Goal: Transaction & Acquisition: Purchase product/service

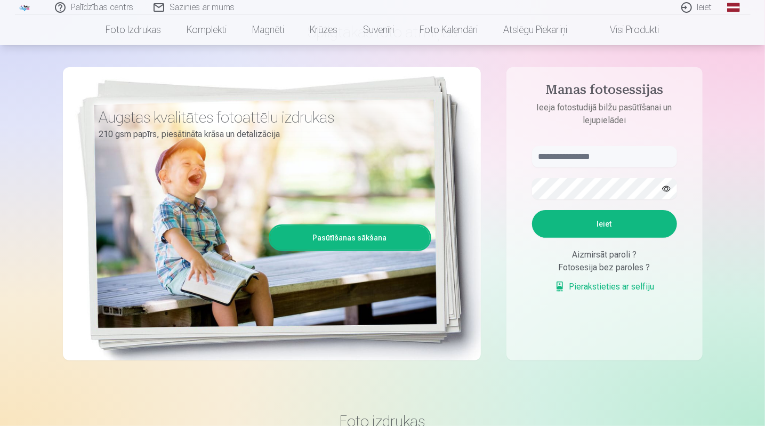
scroll to position [53, 0]
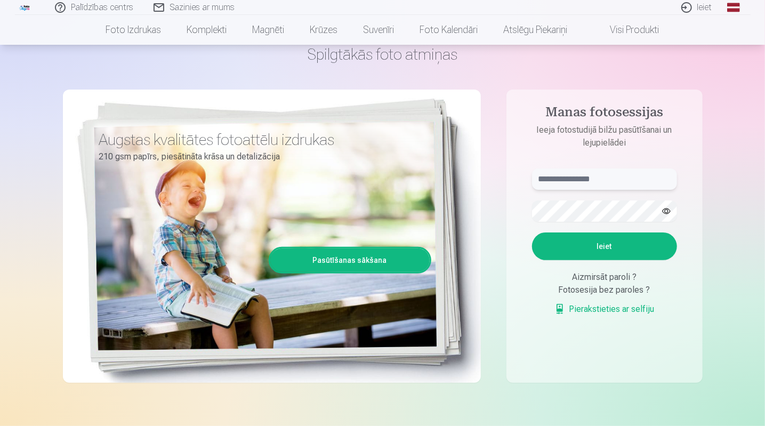
click at [543, 185] on input "text" at bounding box center [604, 179] width 145 height 21
type input "**********"
click at [532, 233] on button "Ieiet" at bounding box center [604, 247] width 145 height 28
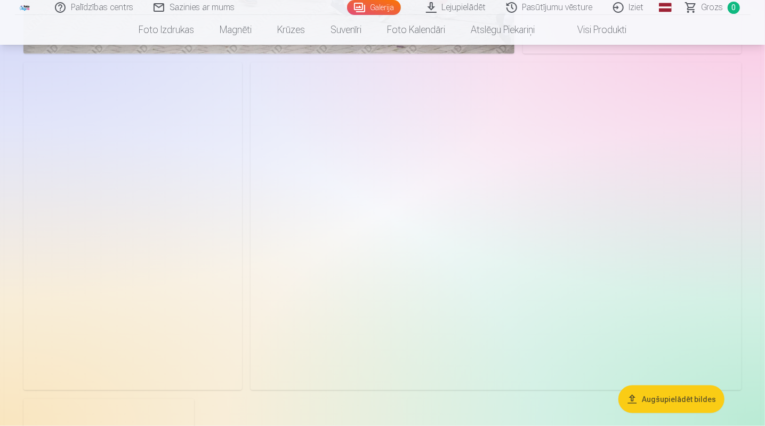
scroll to position [5280, 0]
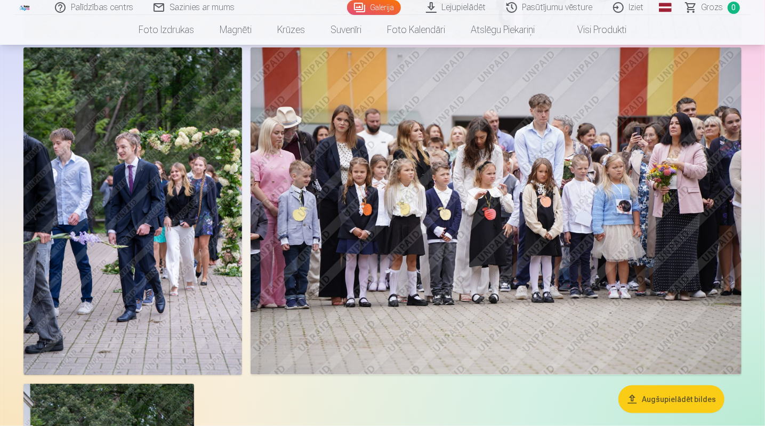
click at [550, 156] on img at bounding box center [497, 210] width 492 height 327
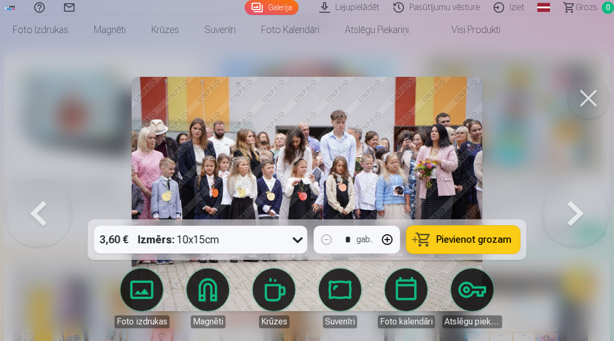
scroll to position [5254, 0]
click at [583, 91] on button at bounding box center [588, 98] width 43 height 43
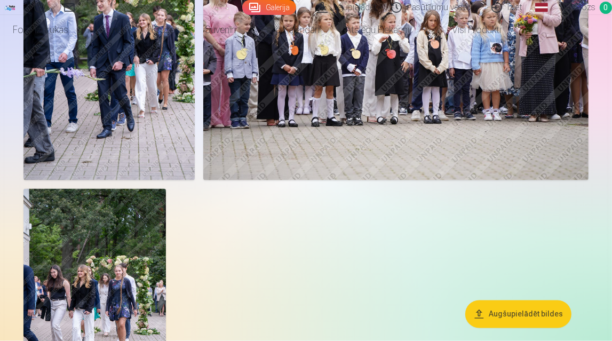
scroll to position [4306, 0]
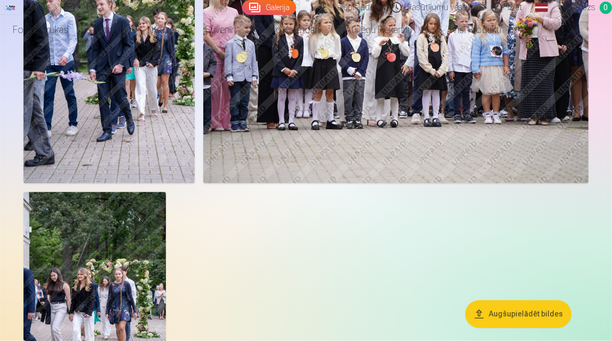
click at [105, 297] on img at bounding box center [94, 298] width 142 height 213
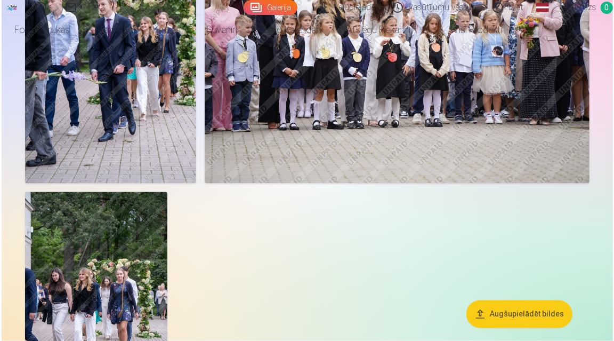
scroll to position [4324, 0]
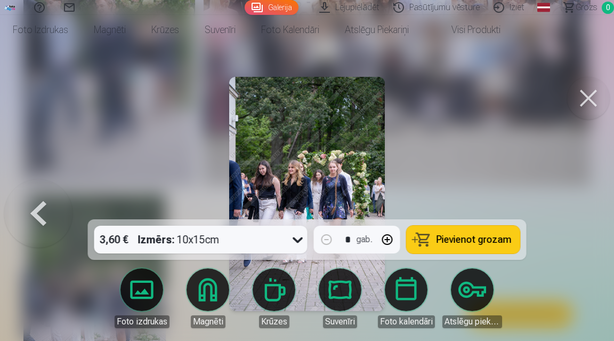
click at [587, 95] on button at bounding box center [588, 98] width 43 height 43
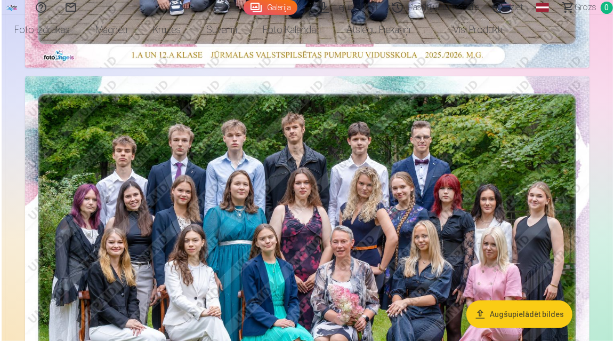
scroll to position [512, 0]
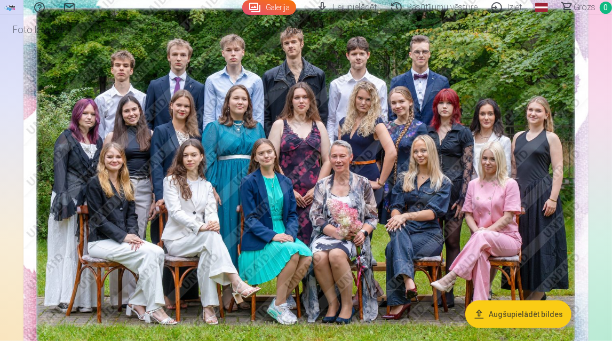
click at [440, 153] on img at bounding box center [305, 179] width 565 height 377
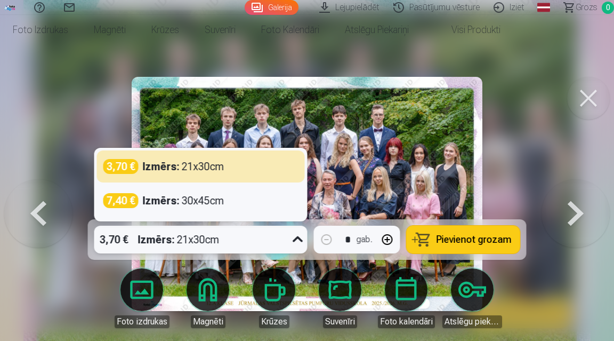
click at [271, 233] on div "3,70 € Izmērs : 21x30cm" at bounding box center [190, 240] width 193 height 28
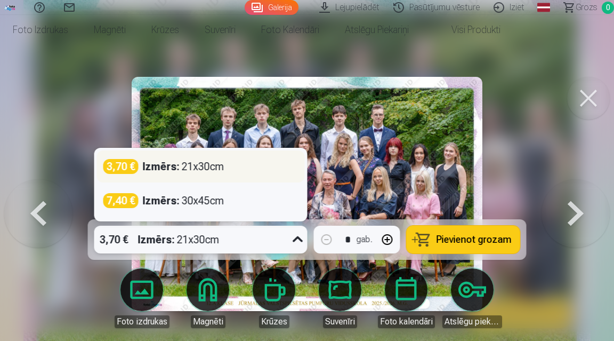
click at [196, 166] on div "Izmērs : 21x30cm" at bounding box center [184, 166] width 82 height 15
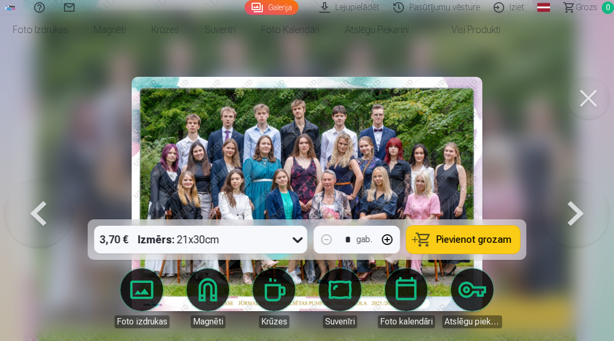
click at [446, 239] on span "Pievienot grozam" at bounding box center [474, 240] width 75 height 10
click at [589, 101] on button at bounding box center [588, 98] width 43 height 43
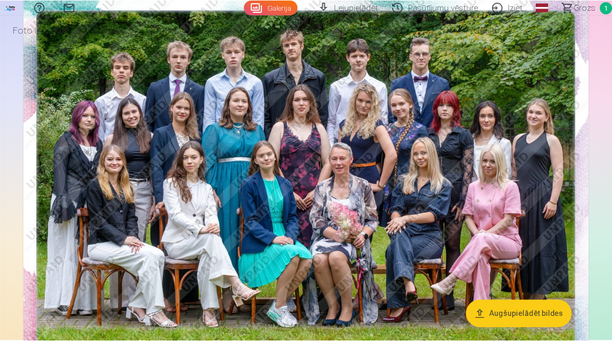
scroll to position [510, 0]
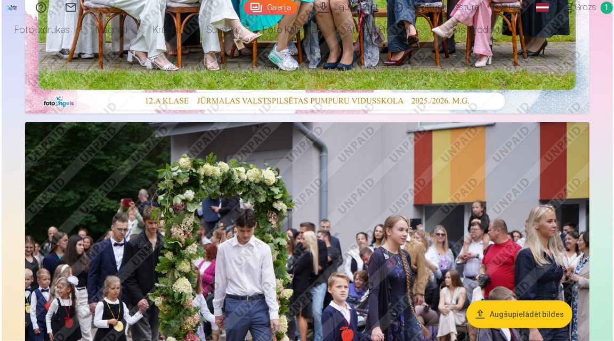
scroll to position [894, 0]
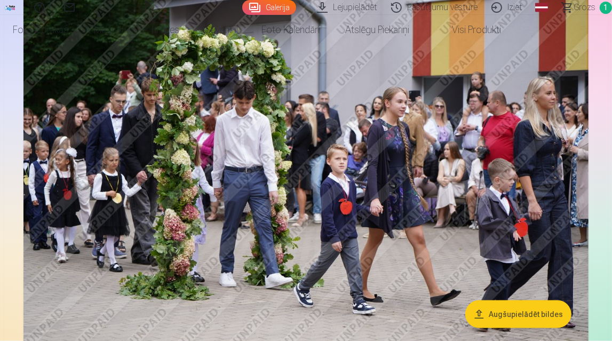
click at [485, 149] on img at bounding box center [305, 182] width 565 height 377
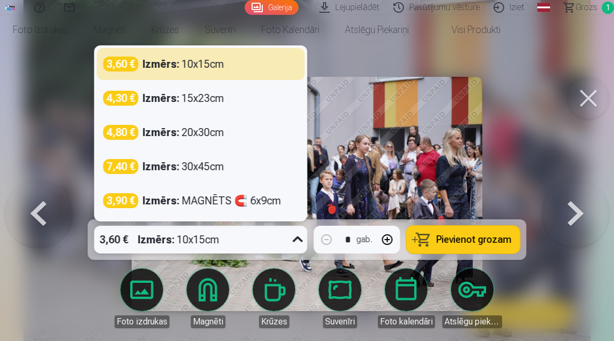
click at [201, 245] on div "Izmērs : 10x15cm" at bounding box center [179, 240] width 82 height 28
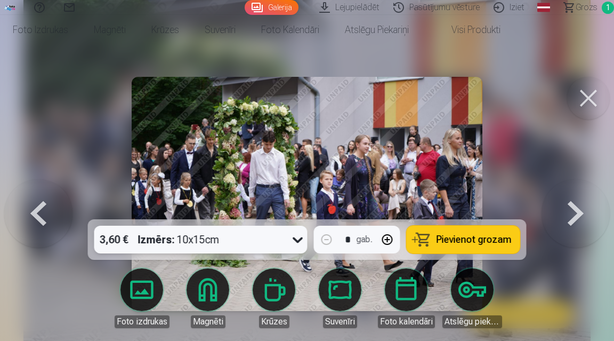
click at [201, 245] on div "Izmērs : 10x15cm" at bounding box center [179, 240] width 82 height 28
click at [426, 242] on button "Pievienot grozam" at bounding box center [464, 240] width 114 height 28
click at [582, 103] on button at bounding box center [588, 98] width 43 height 43
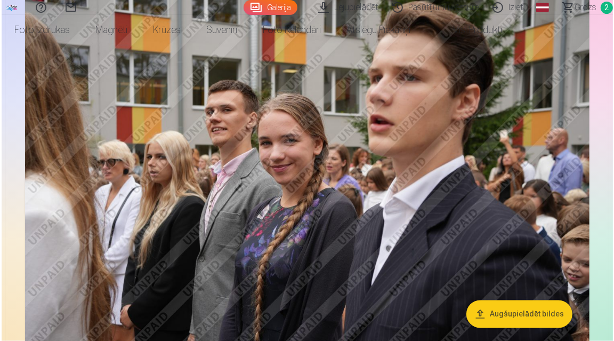
scroll to position [1317, 0]
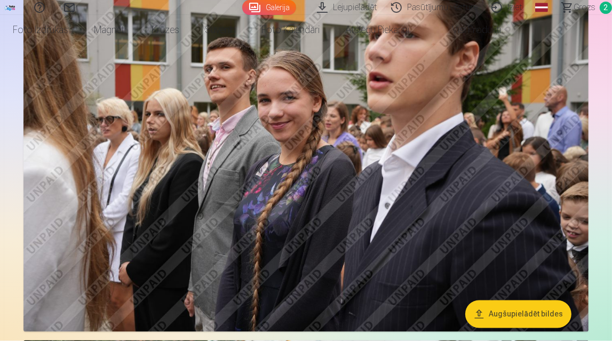
click at [514, 177] on img at bounding box center [305, 144] width 565 height 377
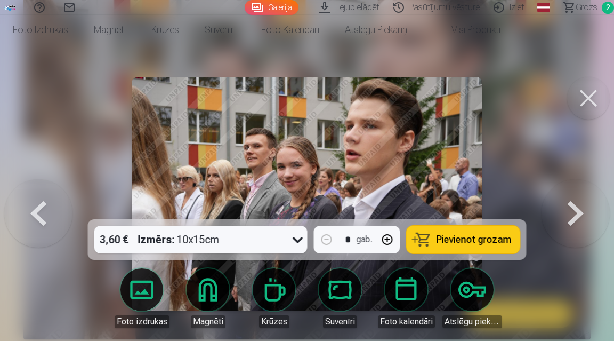
click at [437, 246] on button "Pievienot grozam" at bounding box center [464, 240] width 114 height 28
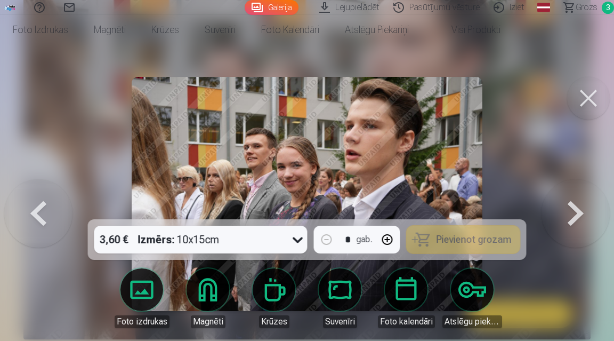
click at [596, 94] on button at bounding box center [588, 98] width 43 height 43
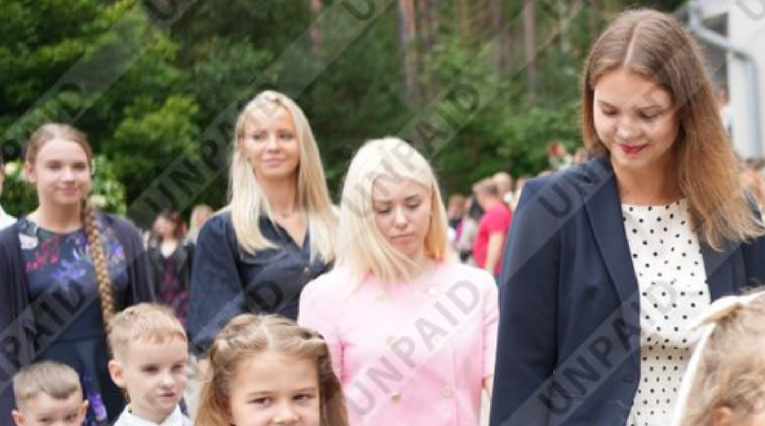
scroll to position [2338, 0]
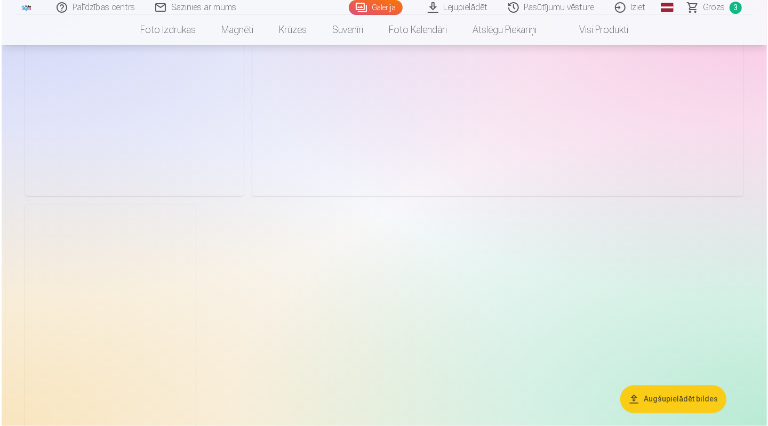
scroll to position [5769, 0]
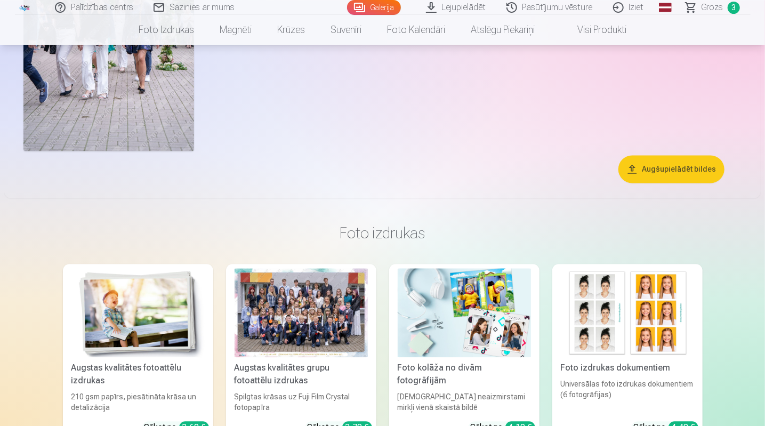
click at [130, 119] on img at bounding box center [108, 23] width 171 height 256
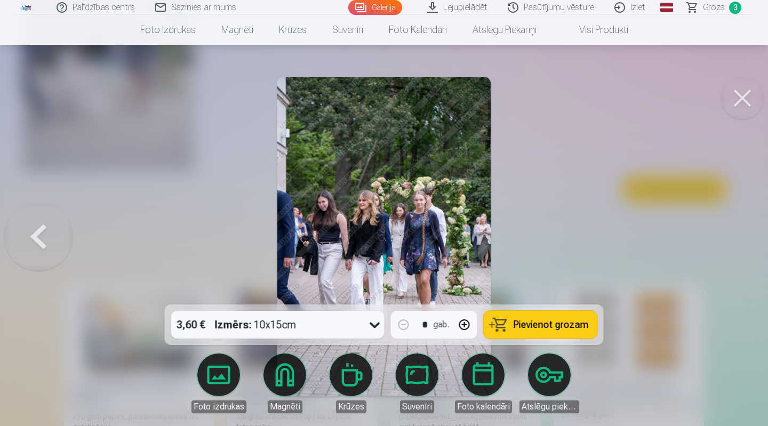
click at [512, 338] on button "Pievienot grozam" at bounding box center [541, 325] width 114 height 28
click at [745, 109] on button at bounding box center [742, 98] width 43 height 43
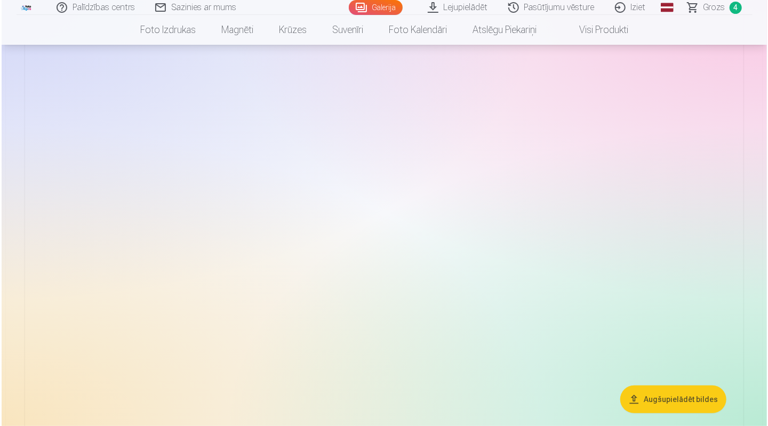
scroll to position [4549, 0]
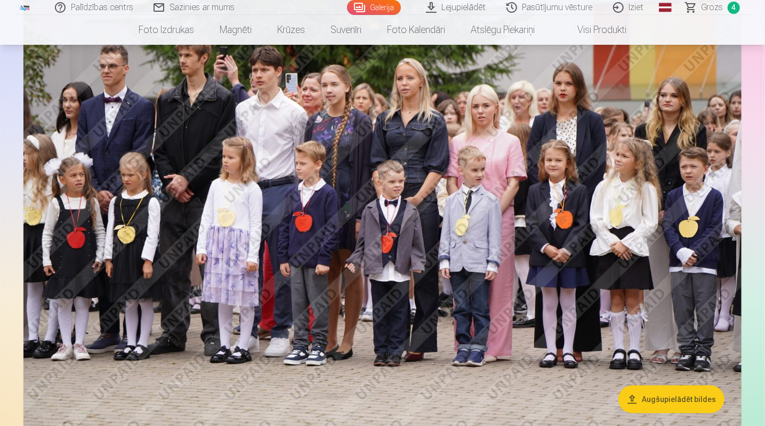
click at [455, 269] on img at bounding box center [382, 194] width 718 height 479
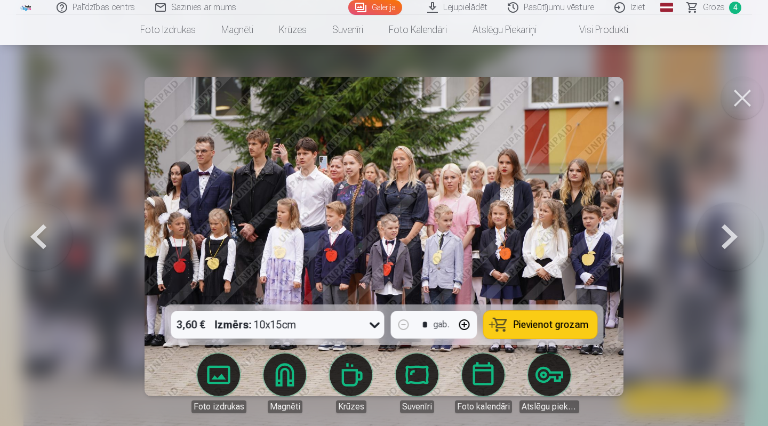
click at [741, 106] on button at bounding box center [742, 98] width 43 height 43
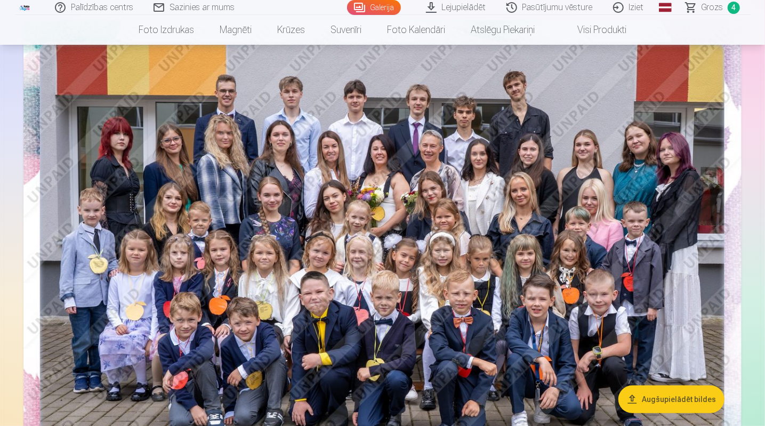
scroll to position [74, 0]
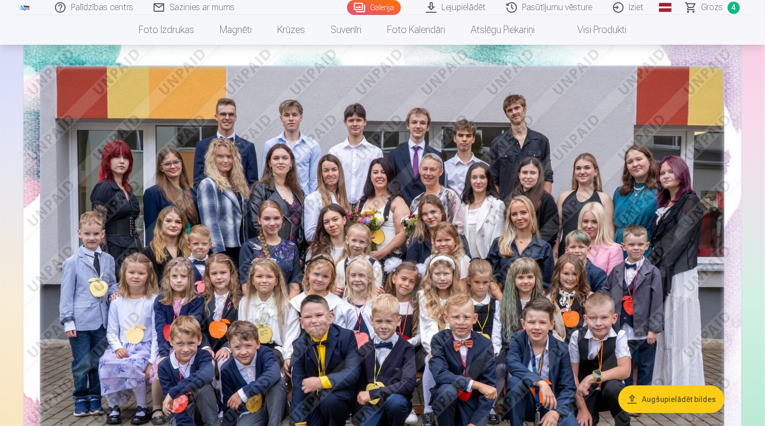
click at [716, 5] on span "Grozs" at bounding box center [713, 7] width 22 height 13
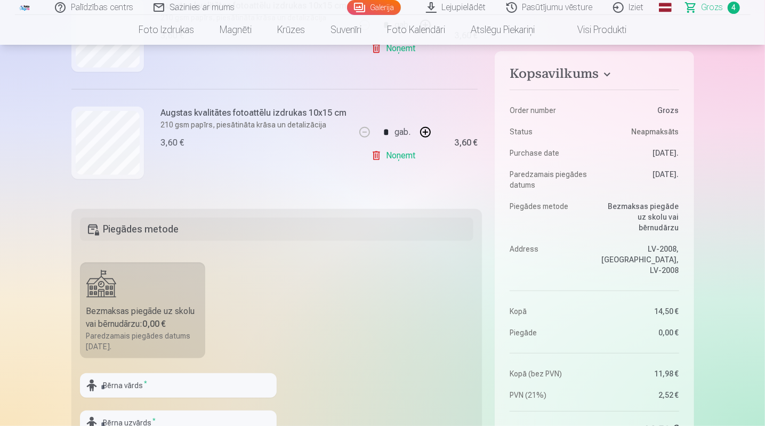
scroll to position [213, 0]
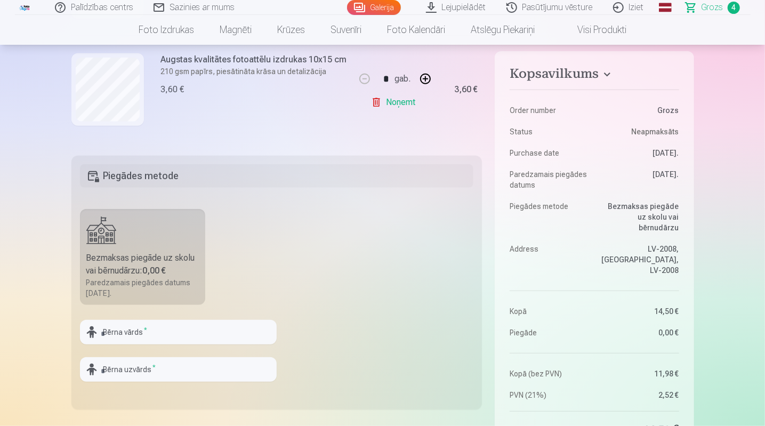
click at [154, 250] on label "Bezmaksas piegāde uz skolu vai bērnudārzu : 0,00 € Paredzamais piegādes datums …" at bounding box center [143, 257] width 126 height 96
click at [147, 270] on b "0,00 €" at bounding box center [154, 271] width 23 height 10
click at [121, 247] on label "Bezmaksas piegāde uz skolu vai bērnudārzu : 0,00 € Paredzamais piegādes datums …" at bounding box center [143, 257] width 126 height 96
click at [98, 239] on label "Bezmaksas piegāde uz skolu vai bērnudārzu : 0,00 € Paredzamais piegādes datums …" at bounding box center [143, 257] width 126 height 96
click at [109, 269] on div "Bezmaksas piegāde uz skolu vai bērnudārzu : 0,00 €" at bounding box center [142, 265] width 113 height 26
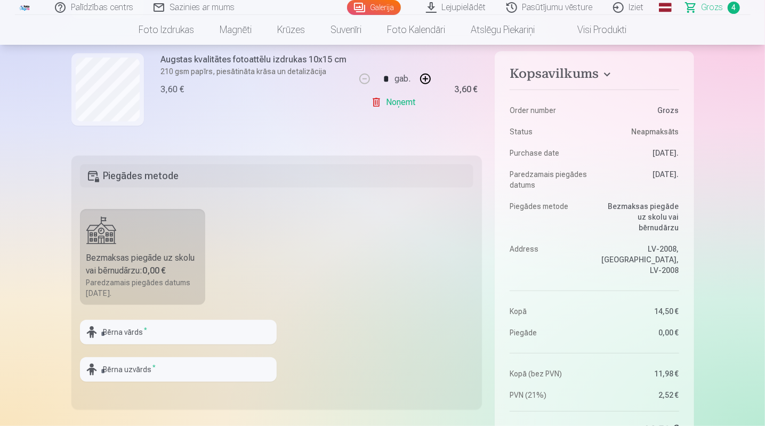
click at [129, 255] on div "Bezmaksas piegāde uz skolu vai bērnudārzu : 0,00 €" at bounding box center [142, 265] width 113 height 26
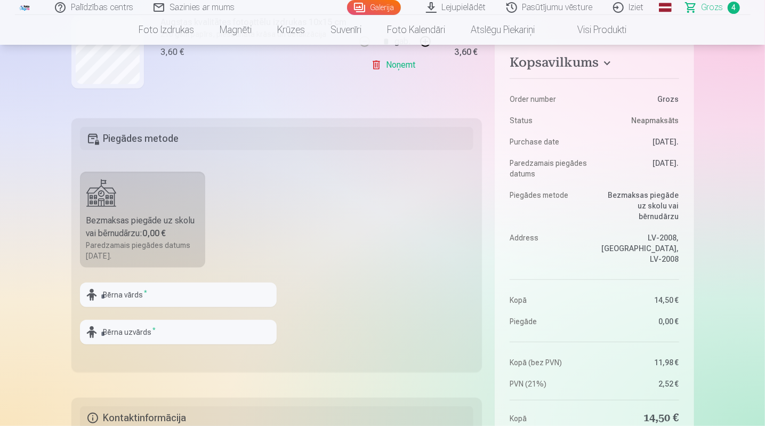
scroll to position [267, 0]
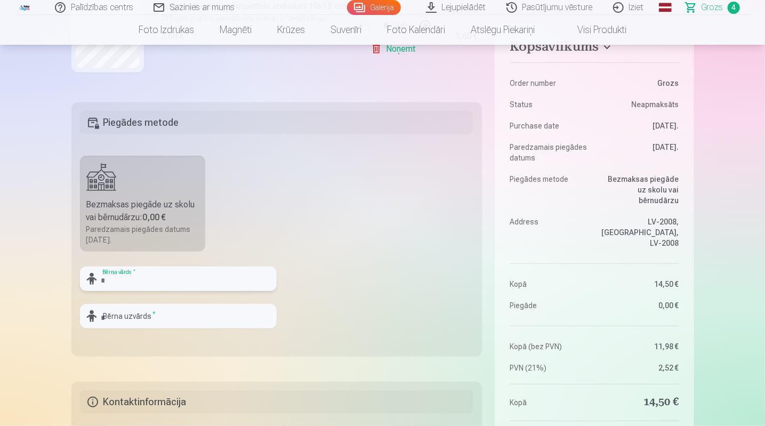
click at [161, 282] on input "text" at bounding box center [178, 279] width 197 height 25
type input "**********"
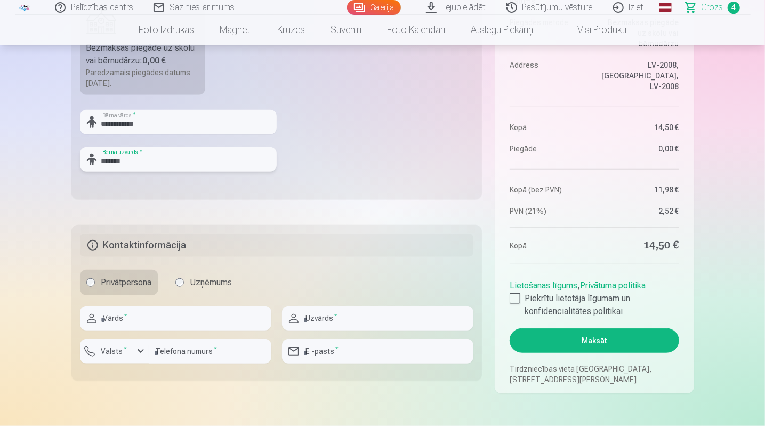
scroll to position [427, 0]
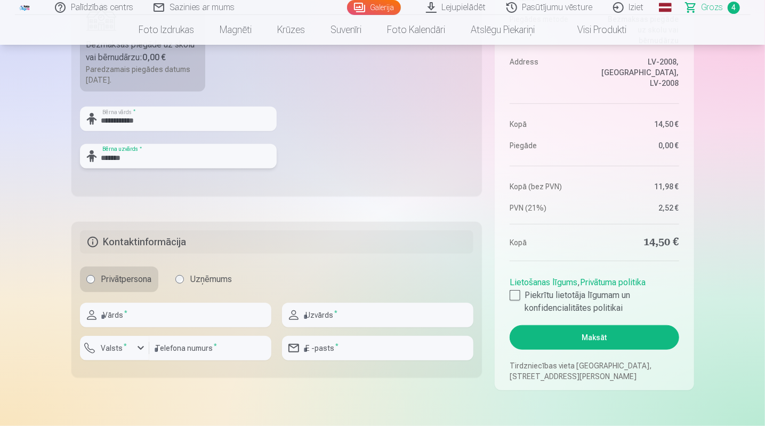
type input "*******"
click at [212, 318] on input "text" at bounding box center [175, 315] width 191 height 25
type input "**********"
click at [318, 318] on input "text" at bounding box center [377, 315] width 191 height 25
type input "*******"
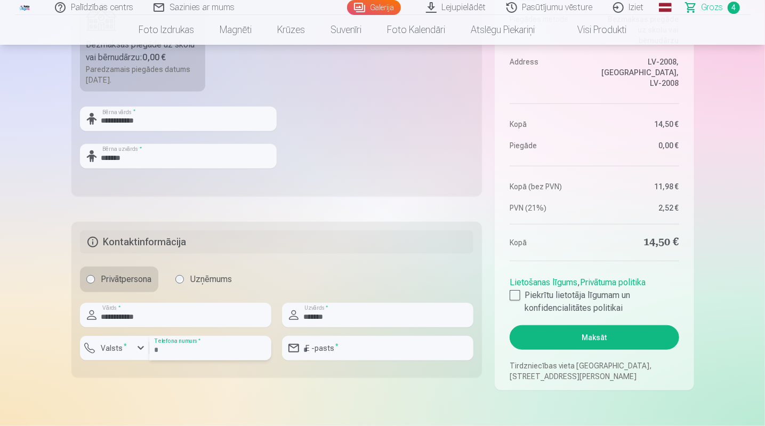
click at [215, 346] on input "number" at bounding box center [210, 348] width 122 height 25
type input "********"
click at [325, 345] on input "email" at bounding box center [377, 348] width 191 height 25
type input "**********"
click at [522, 291] on label "Piekrītu lietotāja līgumam un konfidencialitātes politikai" at bounding box center [594, 302] width 169 height 26
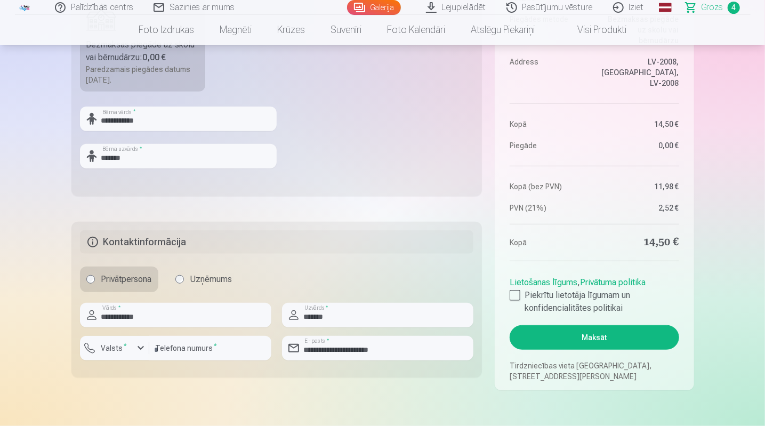
click at [543, 337] on button "Maksāt" at bounding box center [594, 337] width 169 height 25
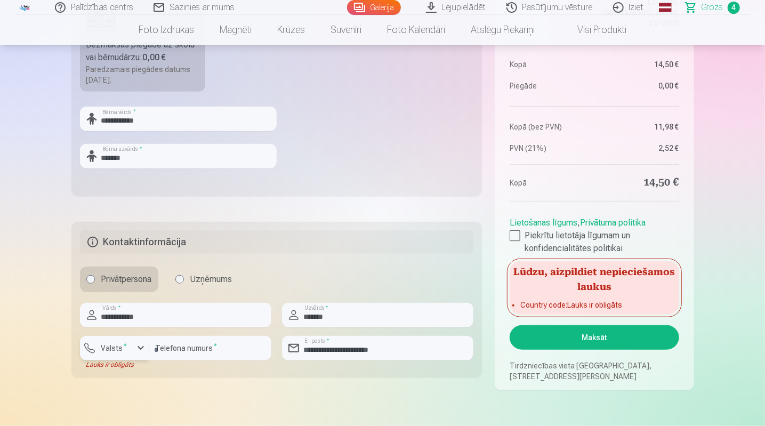
click at [107, 347] on label "Valsts *" at bounding box center [114, 348] width 35 height 11
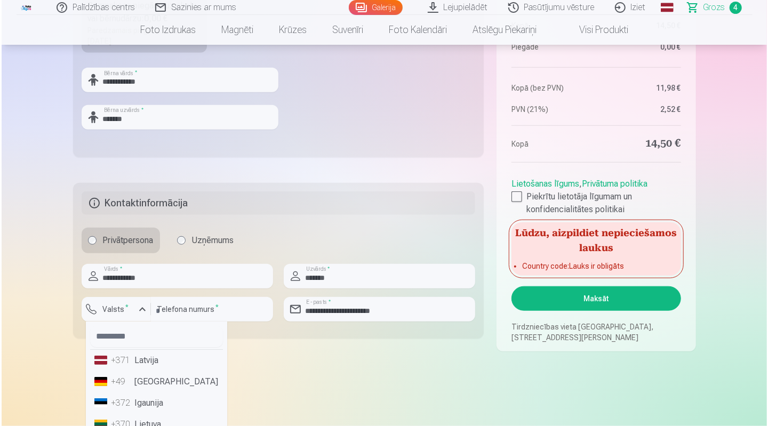
scroll to position [480, 0]
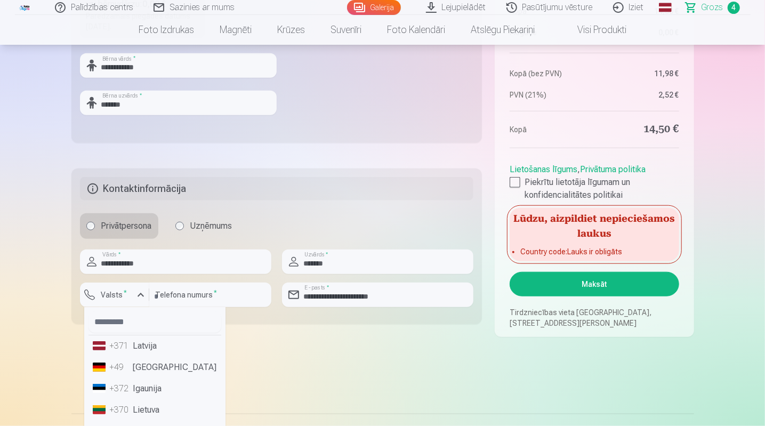
click at [116, 344] on div "+371" at bounding box center [120, 346] width 21 height 13
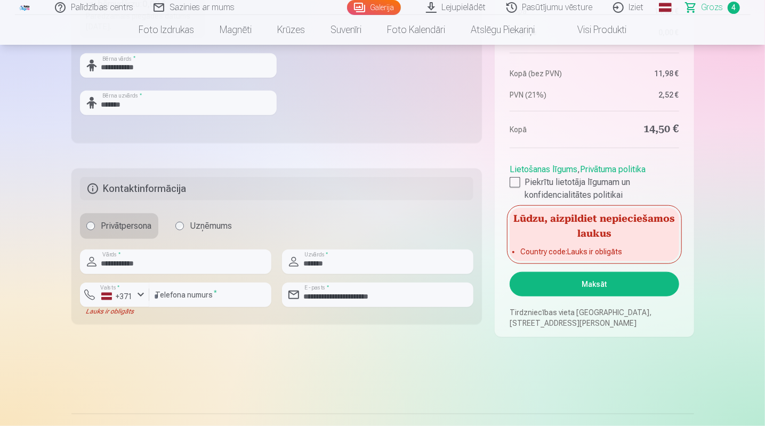
click at [569, 278] on button "Maksāt" at bounding box center [594, 284] width 169 height 25
